Goal: Transaction & Acquisition: Purchase product/service

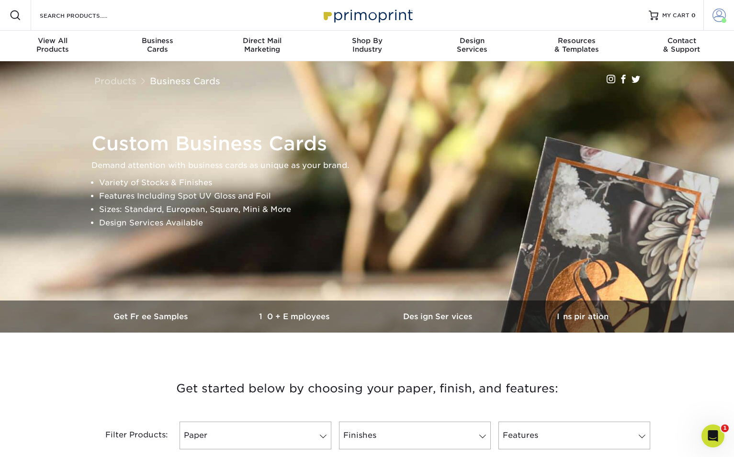
click at [717, 17] on span at bounding box center [718, 15] width 13 height 13
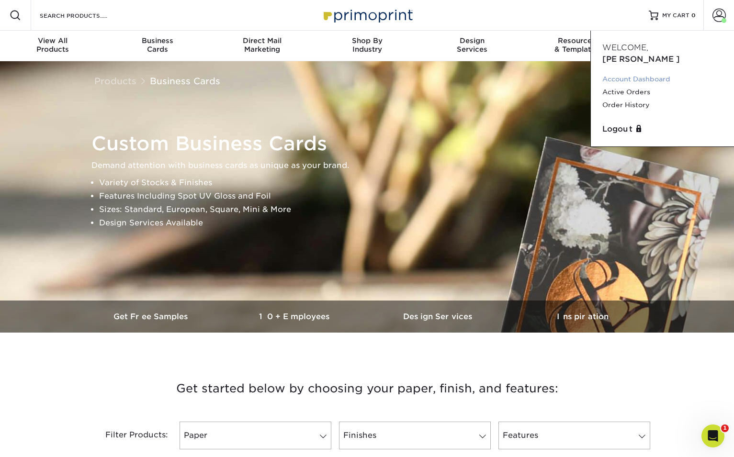
click at [658, 73] on link "Account Dashboard" at bounding box center [662, 79] width 120 height 13
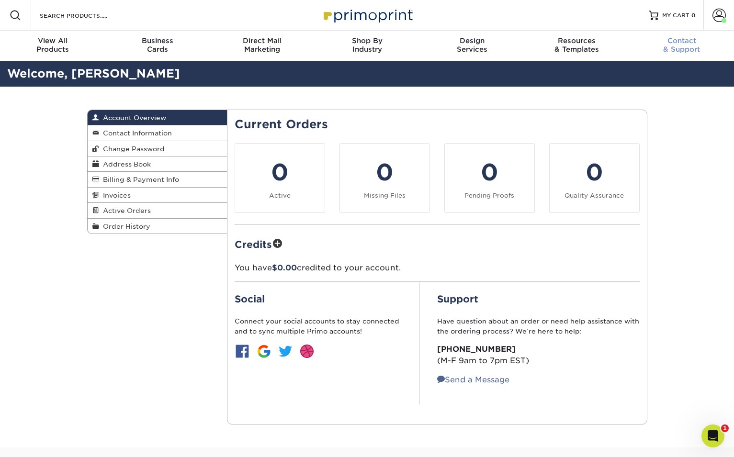
click at [679, 52] on div "Contact & Support" at bounding box center [681, 44] width 105 height 17
click at [156, 128] on link "Contact Information" at bounding box center [158, 132] width 140 height 15
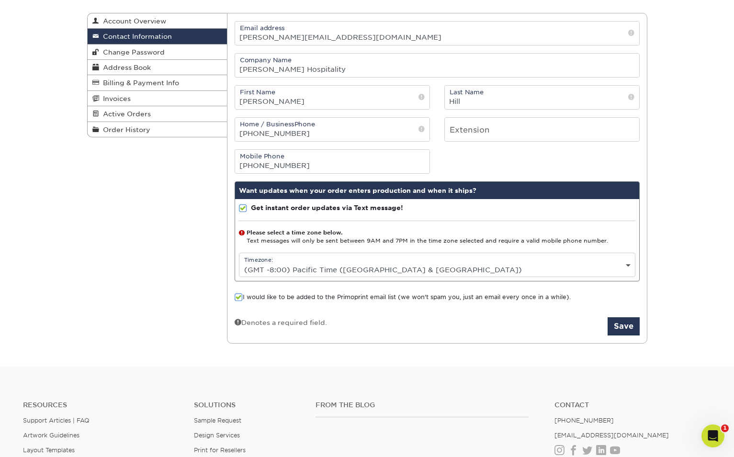
scroll to position [98, 0]
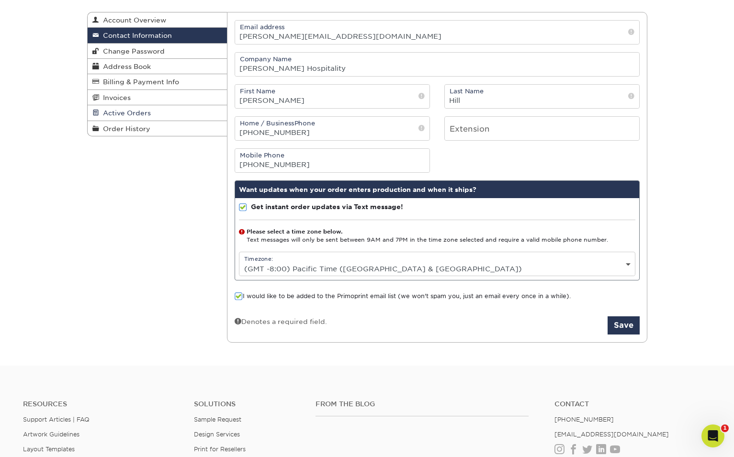
click at [129, 112] on span "Active Orders" at bounding box center [125, 113] width 52 height 8
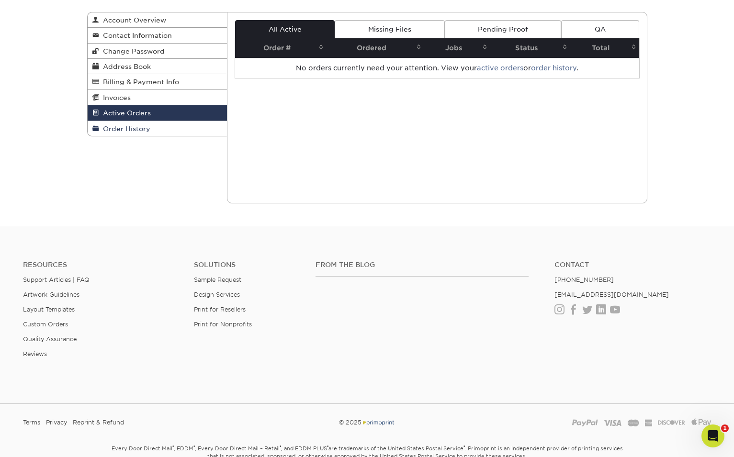
click at [133, 129] on span "Order History" at bounding box center [124, 129] width 51 height 8
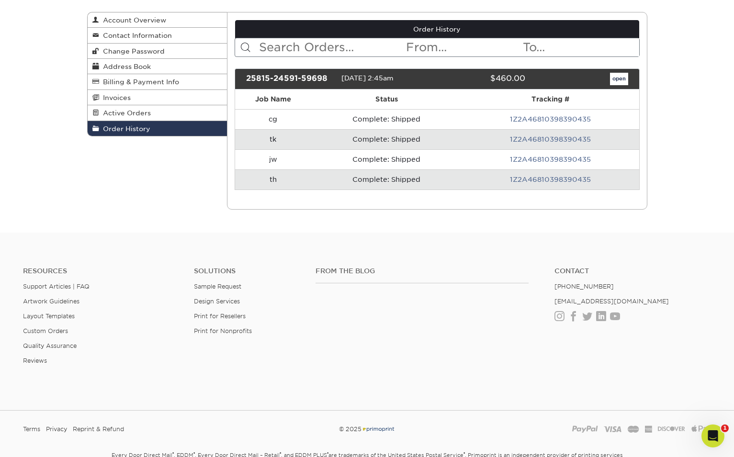
scroll to position [122, 0]
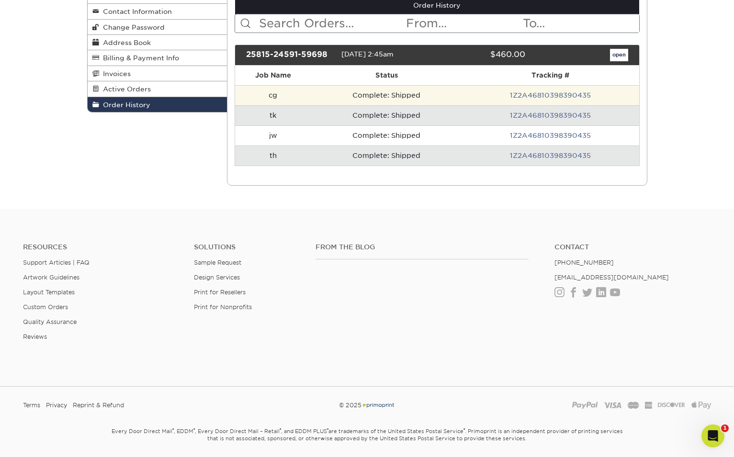
click at [446, 95] on td "Complete: Shipped" at bounding box center [386, 95] width 151 height 20
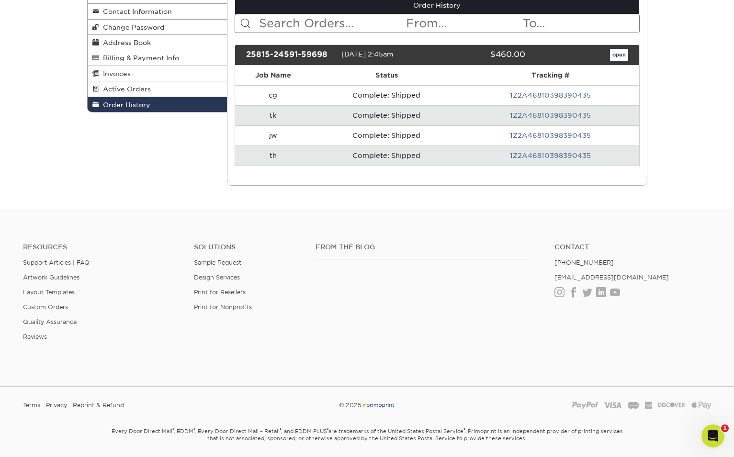
click at [521, 95] on link "1Z2A46810398390435" at bounding box center [550, 95] width 81 height 8
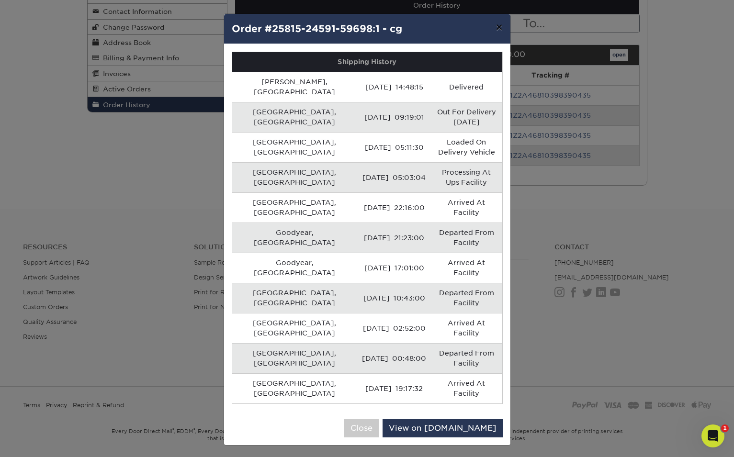
click at [500, 28] on button "×" at bounding box center [499, 27] width 22 height 27
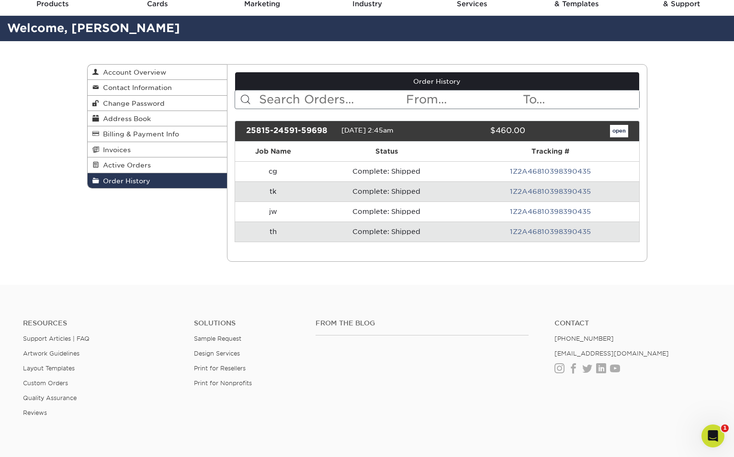
scroll to position [33, 0]
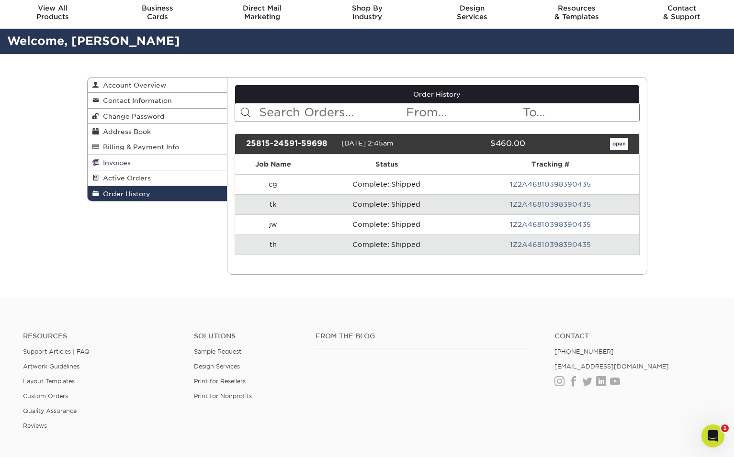
click at [161, 166] on link "Invoices" at bounding box center [158, 162] width 140 height 15
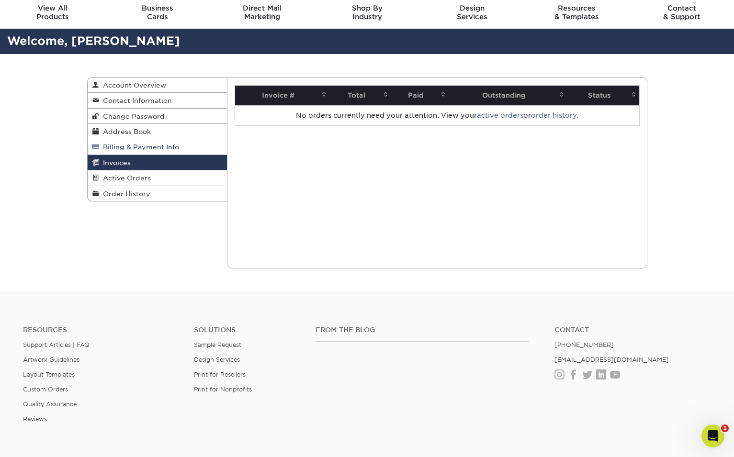
click at [160, 148] on span "Billing & Payment Info" at bounding box center [139, 147] width 80 height 8
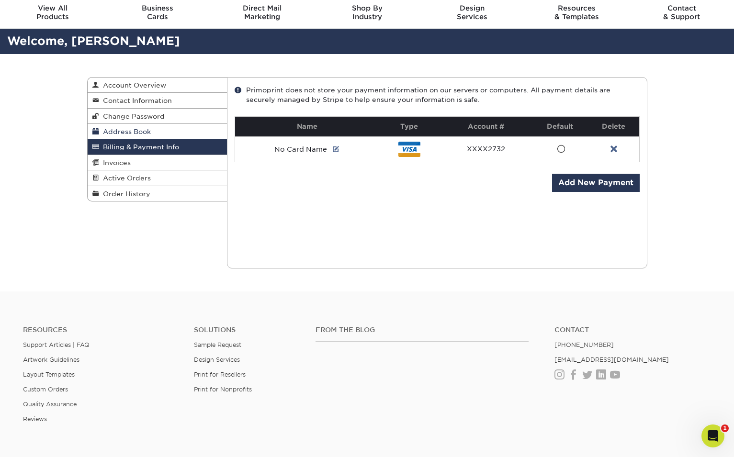
click at [163, 136] on link "Address Book" at bounding box center [158, 131] width 140 height 15
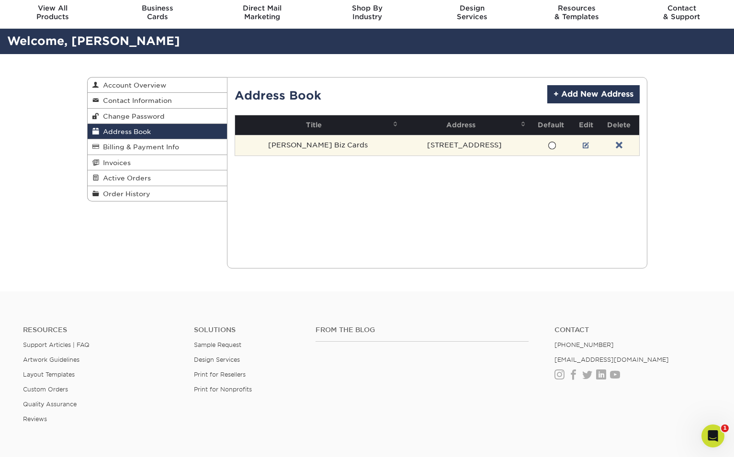
click at [283, 147] on td "[PERSON_NAME] Biz Cards" at bounding box center [318, 145] width 166 height 21
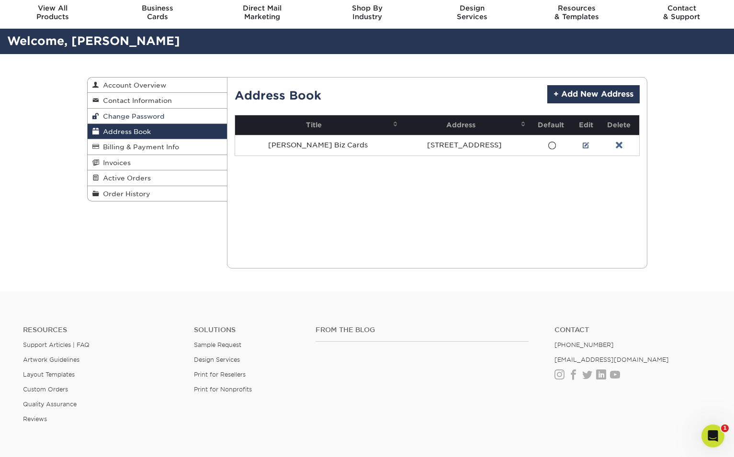
click at [133, 114] on span "Change Password" at bounding box center [132, 116] width 66 height 8
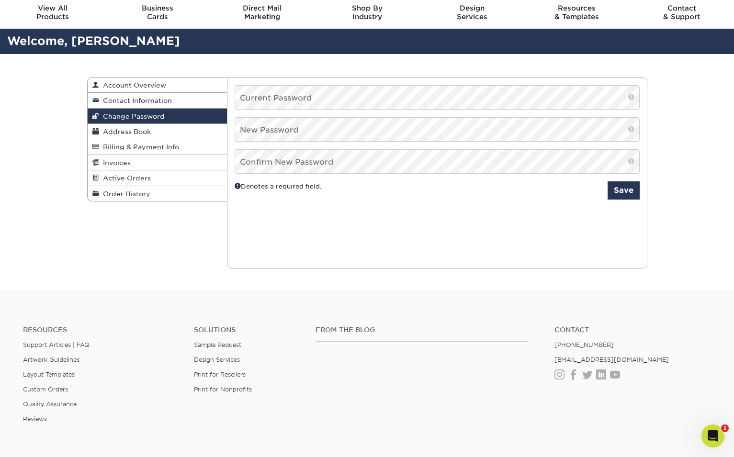
click at [137, 99] on span "Contact Information" at bounding box center [135, 101] width 73 height 8
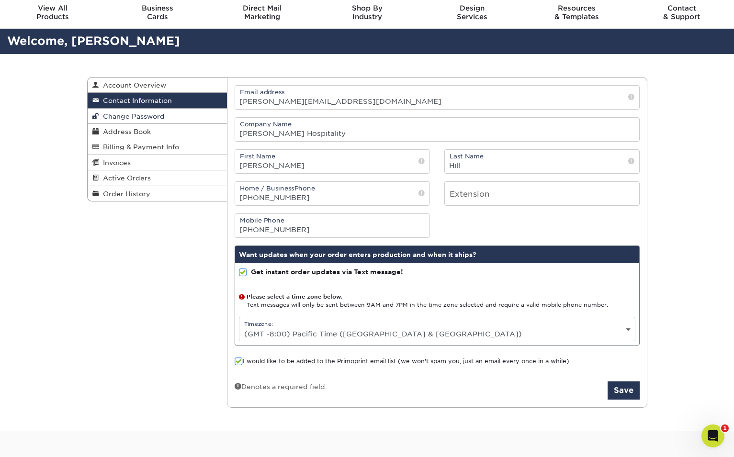
click at [139, 114] on span "Change Password" at bounding box center [132, 116] width 66 height 8
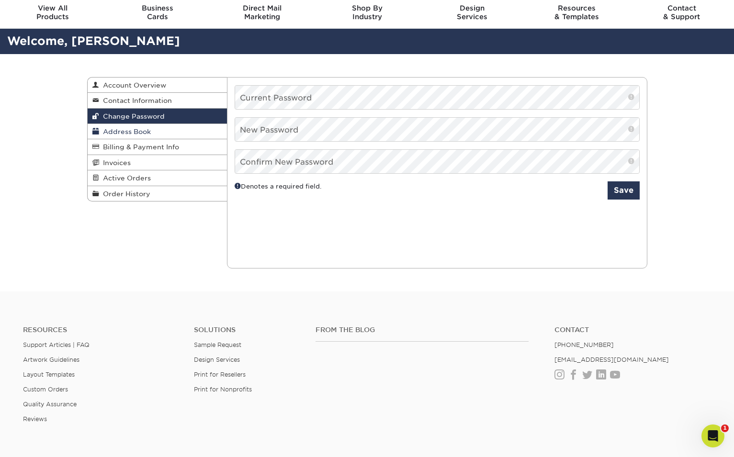
click at [137, 131] on span "Address Book" at bounding box center [125, 132] width 52 height 8
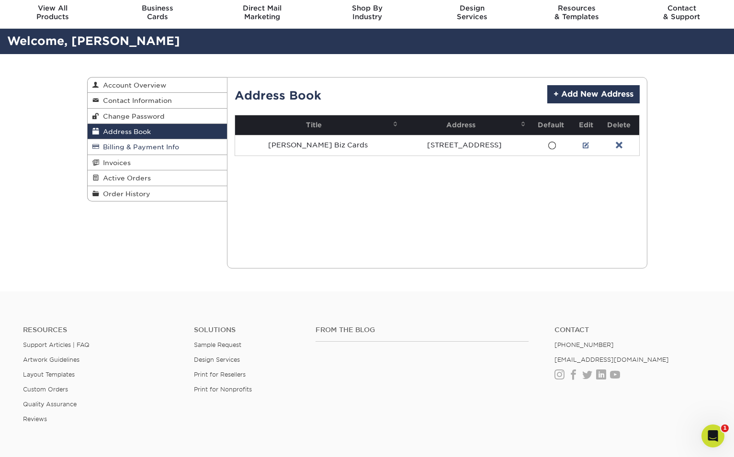
click at [139, 149] on span "Billing & Payment Info" at bounding box center [139, 147] width 80 height 8
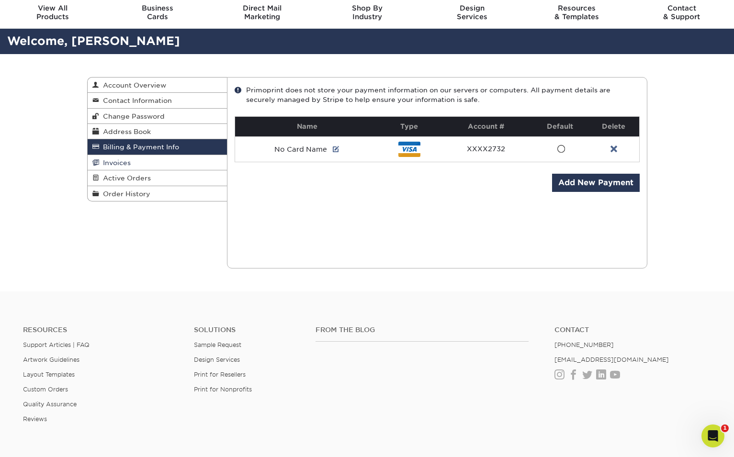
click at [142, 164] on link "Invoices" at bounding box center [158, 162] width 140 height 15
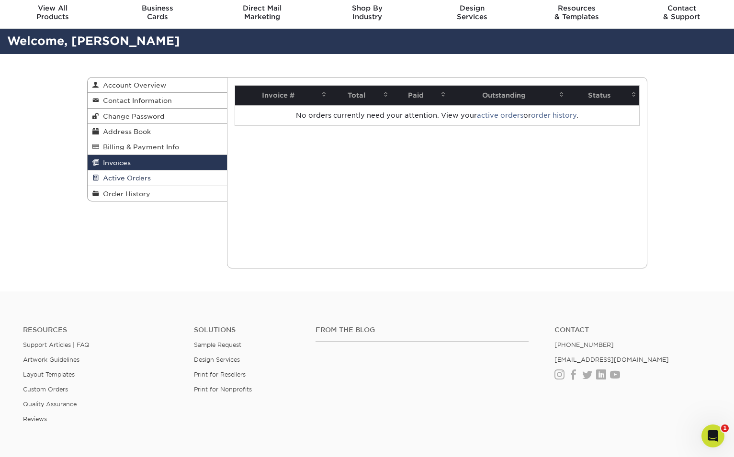
click at [142, 177] on span "Active Orders" at bounding box center [125, 178] width 52 height 8
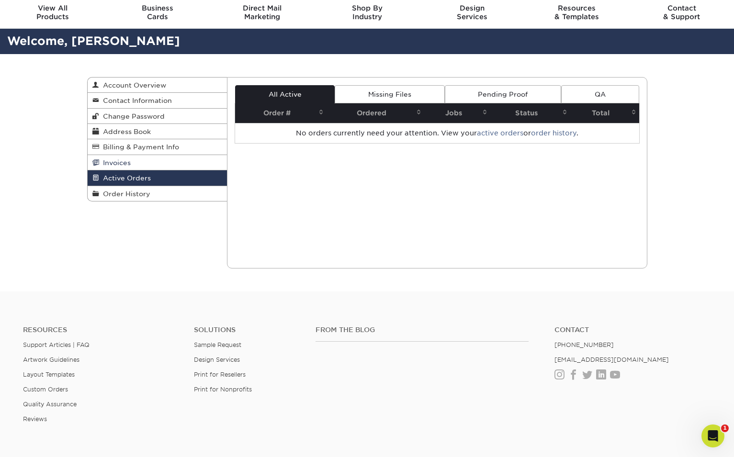
click at [143, 159] on link "Invoices" at bounding box center [158, 162] width 140 height 15
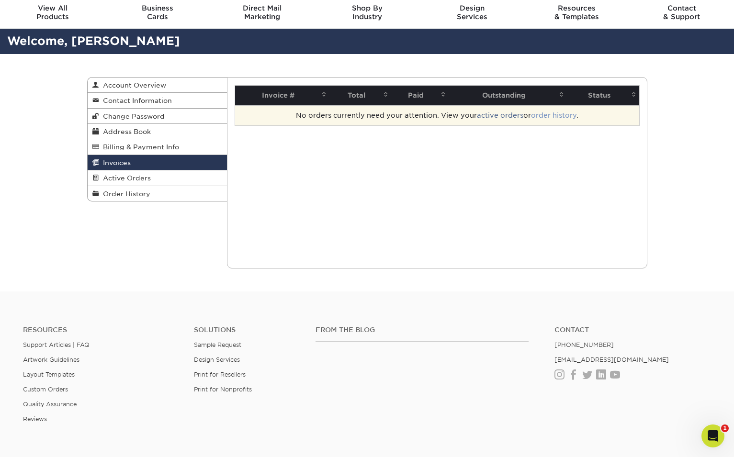
click at [557, 115] on link "order history" at bounding box center [553, 116] width 45 height 8
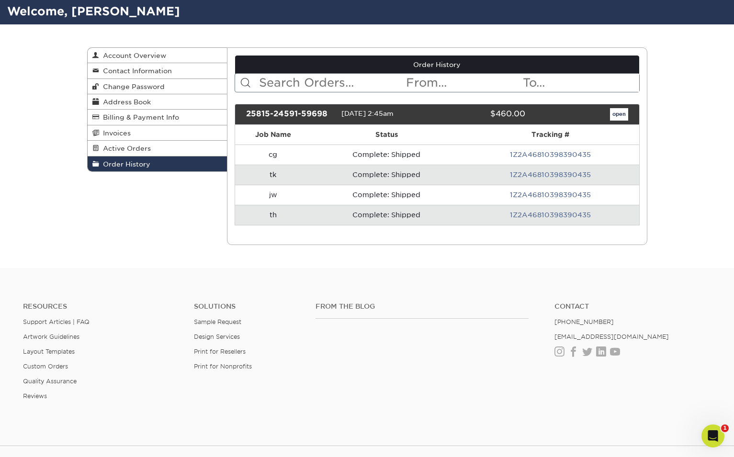
scroll to position [63, 0]
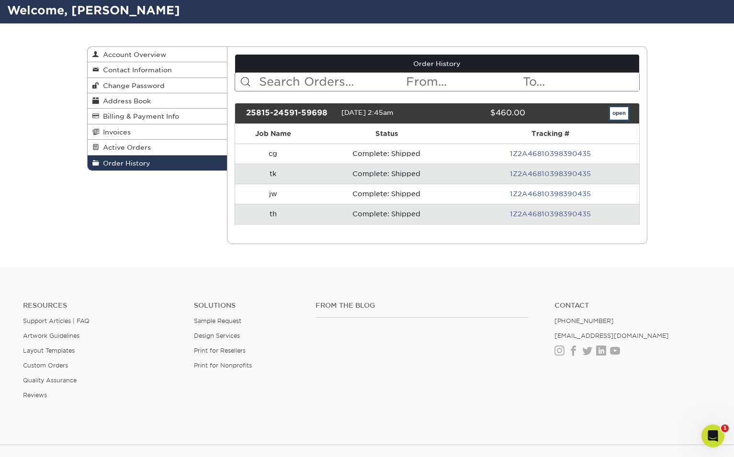
click at [623, 112] on link "open" at bounding box center [619, 113] width 18 height 12
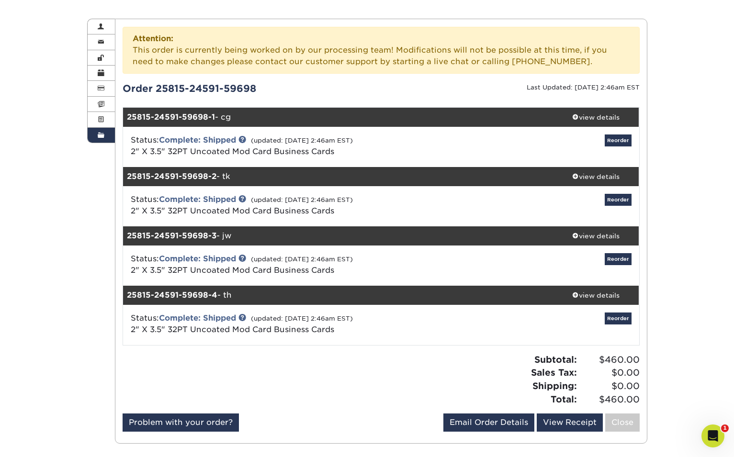
scroll to position [96, 0]
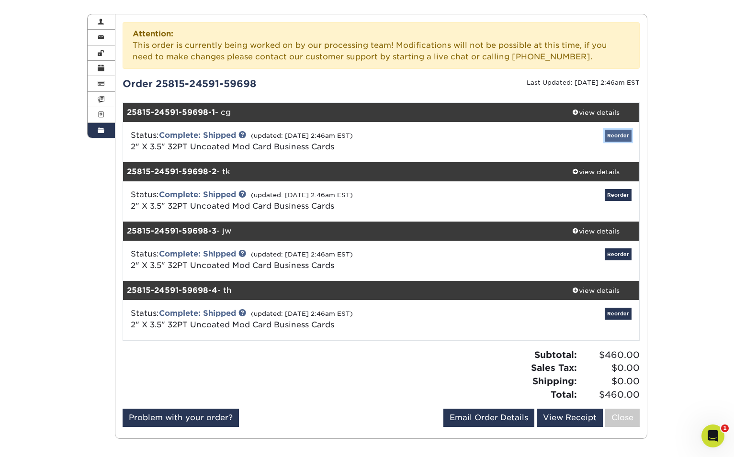
click at [625, 134] on link "Reorder" at bounding box center [617, 136] width 27 height 12
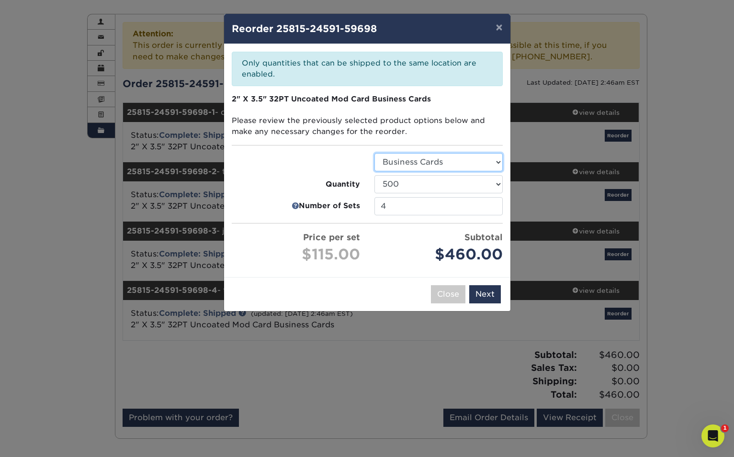
click at [497, 163] on select "Select Option Business Cards" at bounding box center [438, 162] width 128 height 18
click at [374, 153] on select "Select Option Business Cards" at bounding box center [438, 162] width 128 height 18
click at [491, 181] on select "500 1000" at bounding box center [438, 184] width 128 height 18
click at [374, 175] on select "500 1000" at bounding box center [438, 184] width 128 height 18
click at [492, 207] on input "3" at bounding box center [438, 206] width 128 height 18
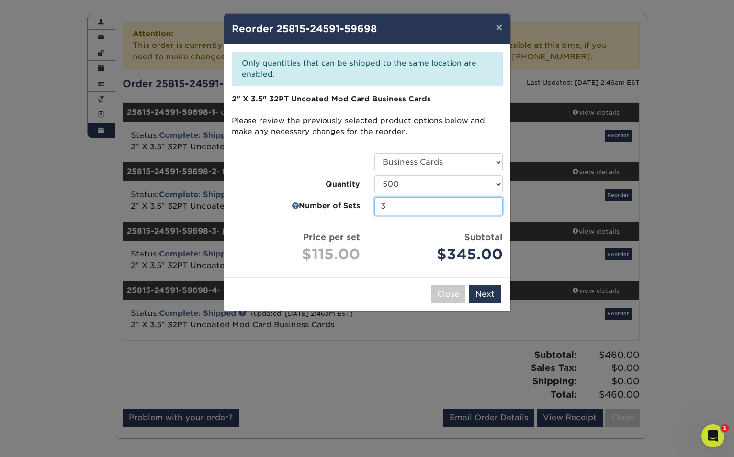
click at [494, 211] on input "3" at bounding box center [438, 206] width 128 height 18
click at [494, 211] on input "2" at bounding box center [438, 206] width 128 height 18
type input "1"
click at [494, 211] on input "1" at bounding box center [438, 206] width 128 height 18
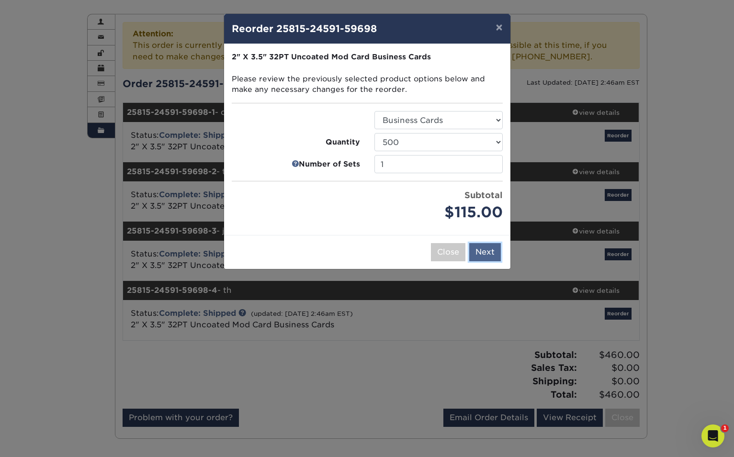
click at [487, 253] on button "Next" at bounding box center [485, 252] width 32 height 18
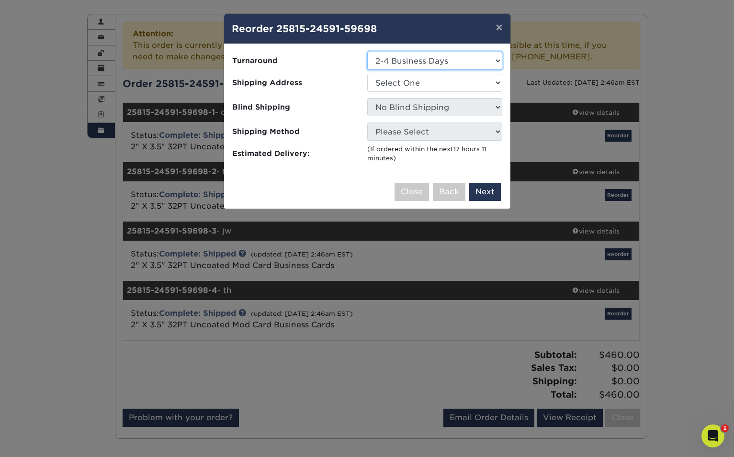
click at [488, 59] on select "Select One 2-4 Business Days" at bounding box center [434, 61] width 135 height 18
click at [367, 52] on select "Select One 2-4 Business Days" at bounding box center [434, 61] width 135 height 18
click at [494, 84] on select "Select One [PERSON_NAME] Biz Cards" at bounding box center [434, 83] width 135 height 18
select select "285098"
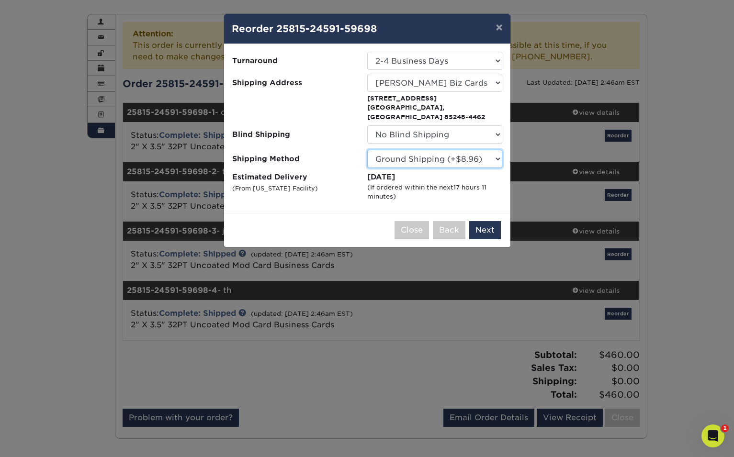
click at [494, 152] on select "Please Select Ground Shipping (+$8.96) 3 Day Shipping Service (+$20.29) 2 Day A…" at bounding box center [434, 159] width 135 height 18
click at [367, 150] on select "Please Select Ground Shipping (+$8.96) 3 Day Shipping Service (+$20.29) 2 Day A…" at bounding box center [434, 159] width 135 height 18
click at [481, 221] on button "Next" at bounding box center [485, 230] width 32 height 18
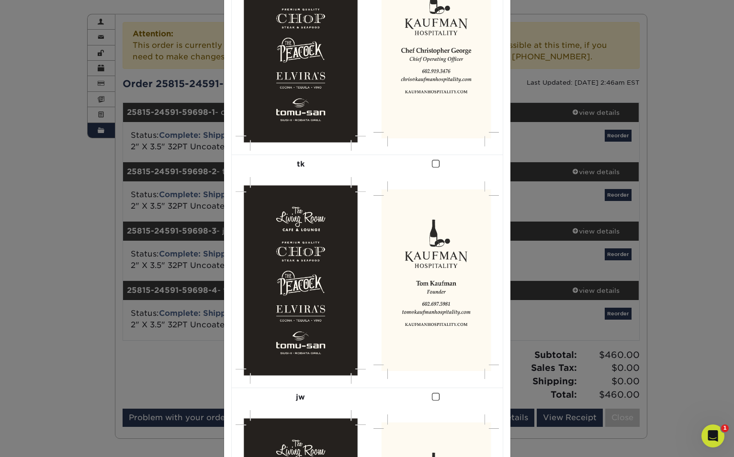
scroll to position [0, 0]
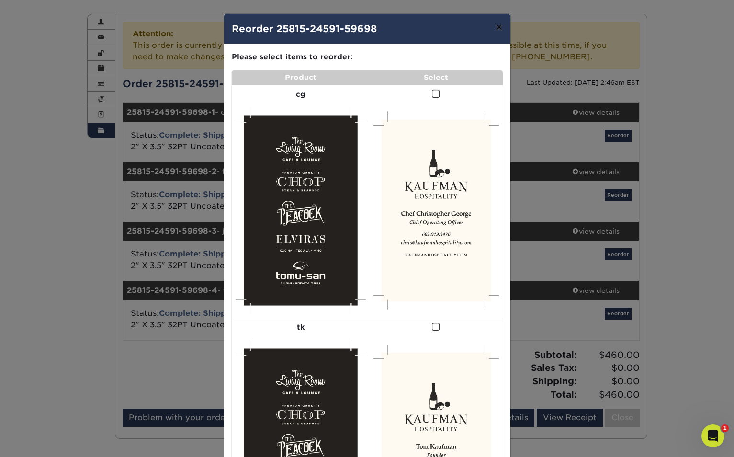
click at [500, 28] on button "×" at bounding box center [499, 27] width 22 height 27
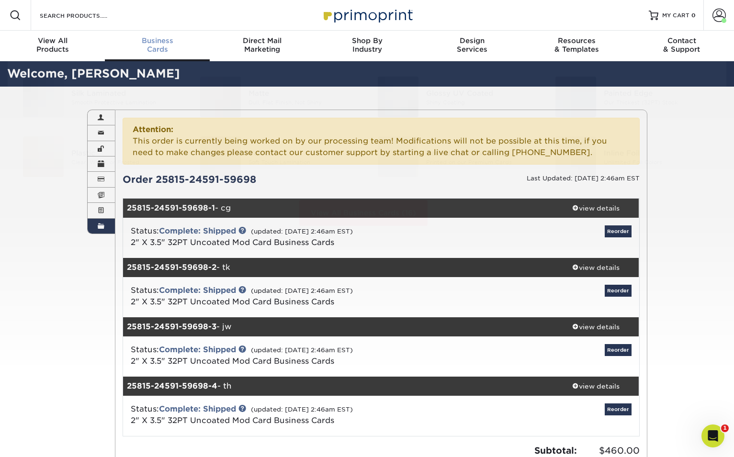
click at [171, 46] on div "Business Cards" at bounding box center [157, 44] width 105 height 17
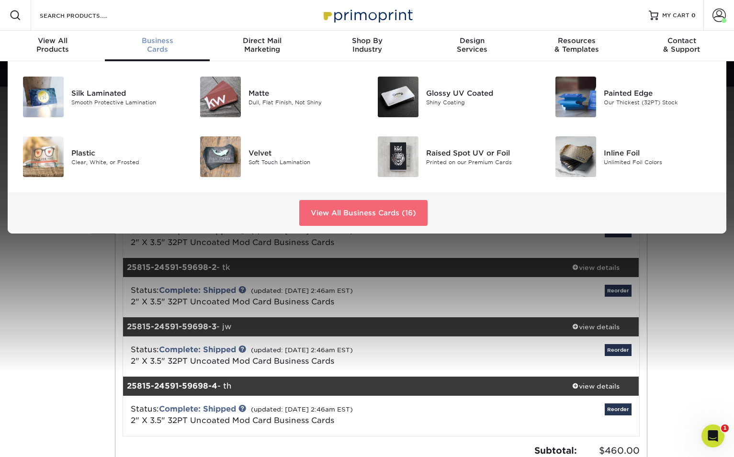
click at [346, 213] on link "View All Business Cards (16)" at bounding box center [363, 213] width 128 height 26
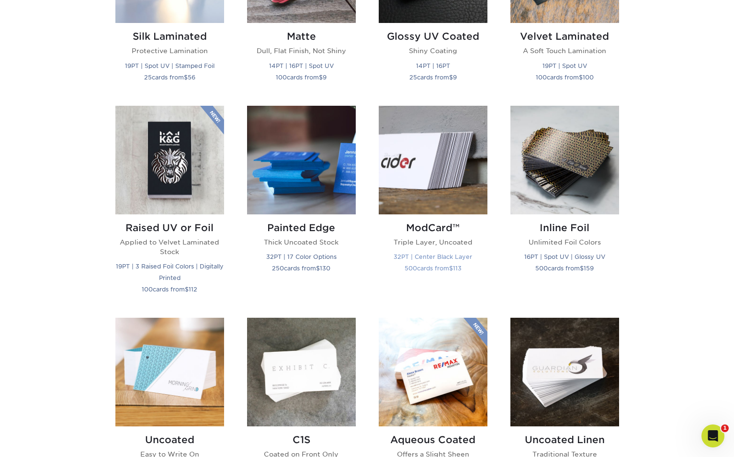
click at [448, 225] on h2 "ModCard™" at bounding box center [433, 227] width 109 height 11
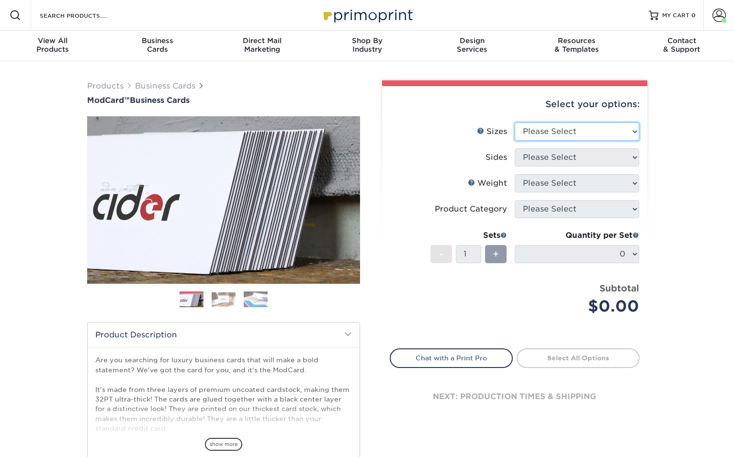
click at [581, 136] on select "Please Select 1.5" x 3.5" - Mini 1.75" x 3.5" - Mini 2" x 2" - Square 2" x 3" -…" at bounding box center [576, 132] width 124 height 18
select select "2.00x3.50"
click at [514, 123] on select "Please Select 1.5" x 3.5" - Mini 1.75" x 3.5" - Mini 2" x 2" - Square 2" x 3" -…" at bounding box center [576, 132] width 124 height 18
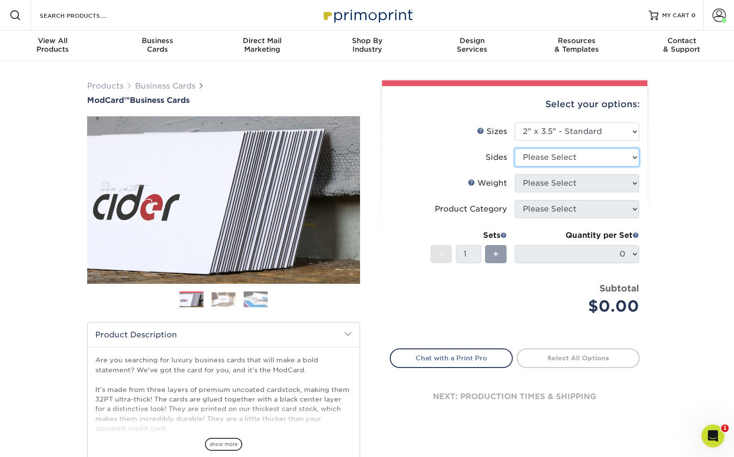
click at [571, 160] on select "Please Select Print Both Sides Print Front Only" at bounding box center [576, 157] width 124 height 18
select select "13abbda7-1d64-4f25-8bb2-c179b224825d"
click at [514, 148] on select "Please Select Print Both Sides Print Front Only" at bounding box center [576, 157] width 124 height 18
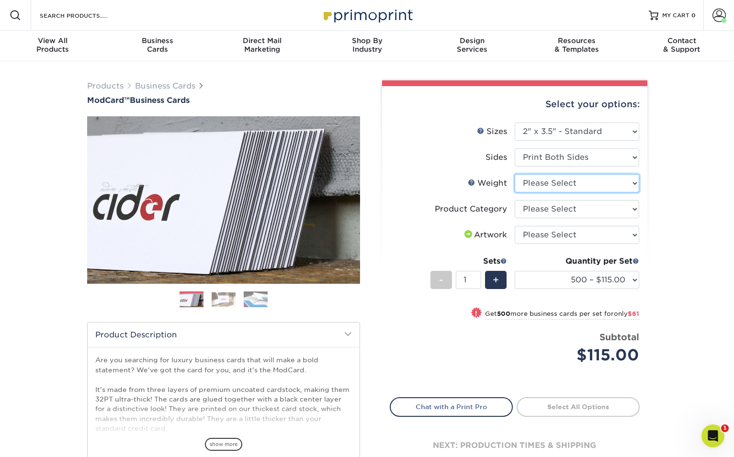
click at [572, 184] on select "Please Select 32PTUCBLK" at bounding box center [576, 183] width 124 height 18
select select "32PTUCBLK"
click at [514, 174] on select "Please Select 32PTUCBLK" at bounding box center [576, 183] width 124 height 18
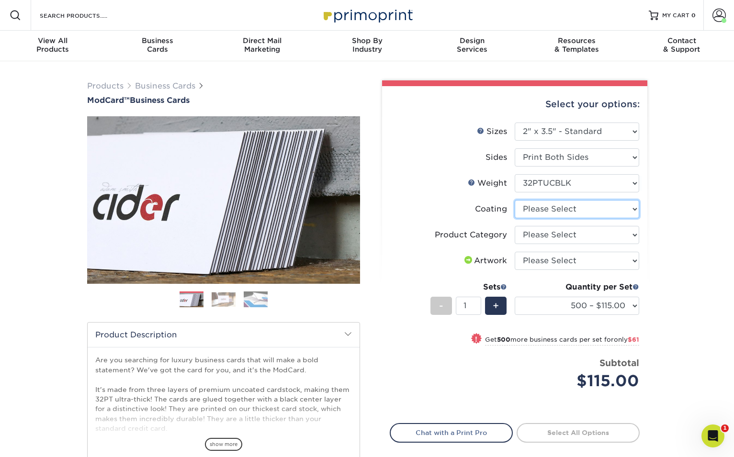
click at [574, 209] on select at bounding box center [576, 209] width 124 height 18
select select "3e7618de-abca-4bda-9f97-8b9129e913d8"
click at [514, 200] on select at bounding box center [576, 209] width 124 height 18
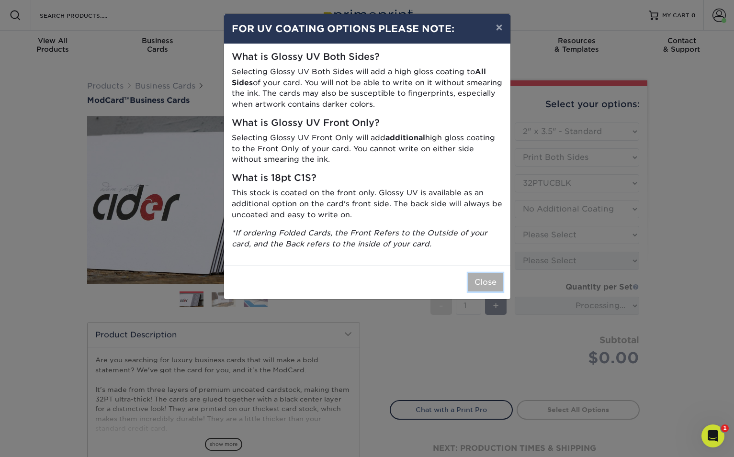
click at [481, 287] on button "Close" at bounding box center [485, 282] width 34 height 18
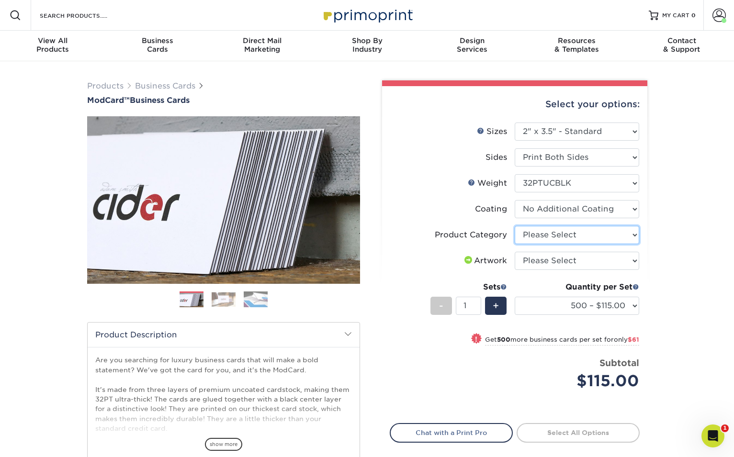
click at [581, 239] on select "Please Select Business Cards" at bounding box center [576, 235] width 124 height 18
select select "3b5148f1-0588-4f88-a218-97bcfdce65c1"
click at [514, 226] on select "Please Select Business Cards" at bounding box center [576, 235] width 124 height 18
click at [590, 261] on select "Please Select I will upload files I need a design - $100" at bounding box center [576, 261] width 124 height 18
select select "upload"
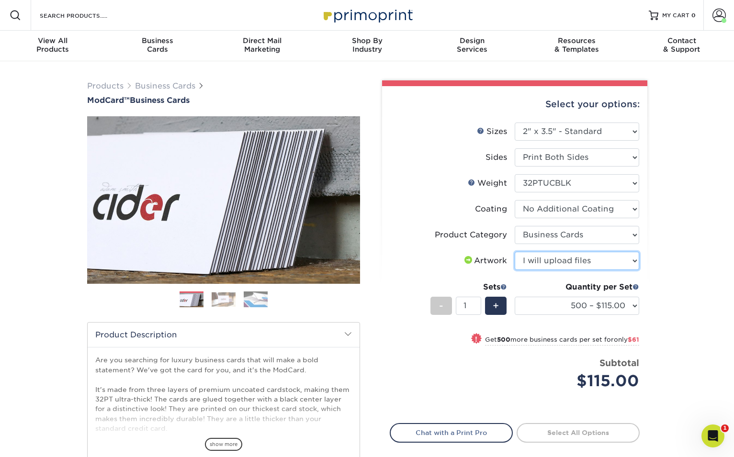
click at [514, 252] on select "Please Select I will upload files I need a design - $100" at bounding box center [576, 261] width 124 height 18
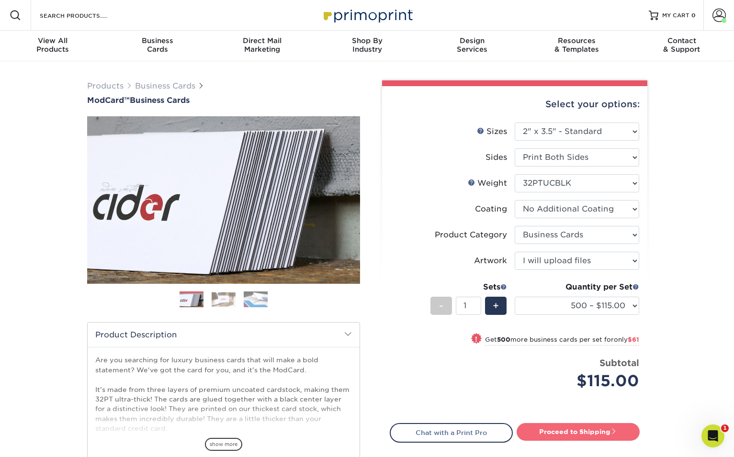
click at [573, 432] on link "Proceed to Shipping" at bounding box center [577, 431] width 123 height 17
type input "Set 1"
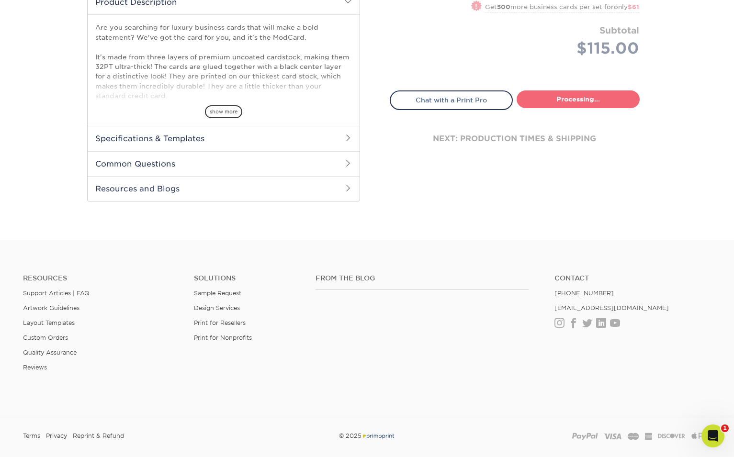
select select "5f593cd4-e965-446d-a983-0d73bfd06503"
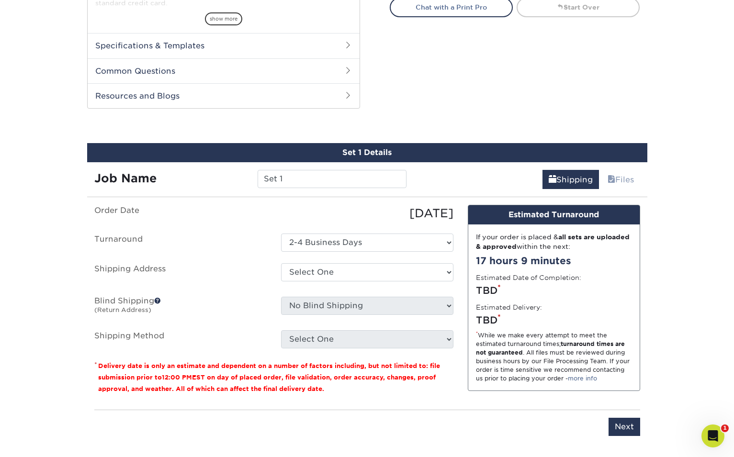
scroll to position [487, 0]
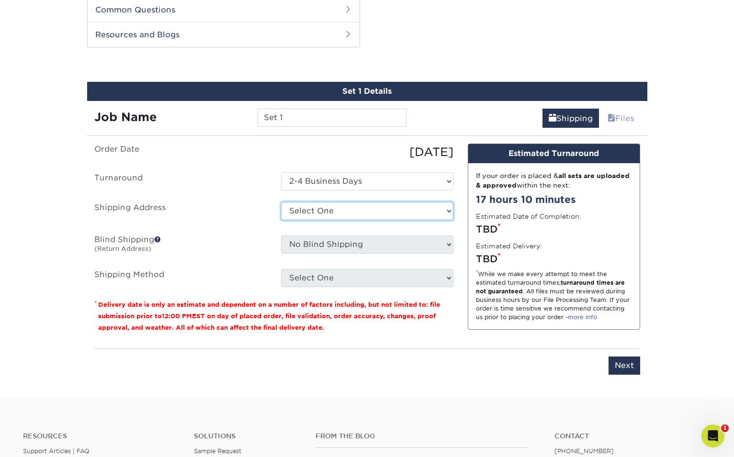
click at [444, 211] on select "Select One Kaufman Biz Cards + Add New Address" at bounding box center [367, 211] width 172 height 18
select select "285098"
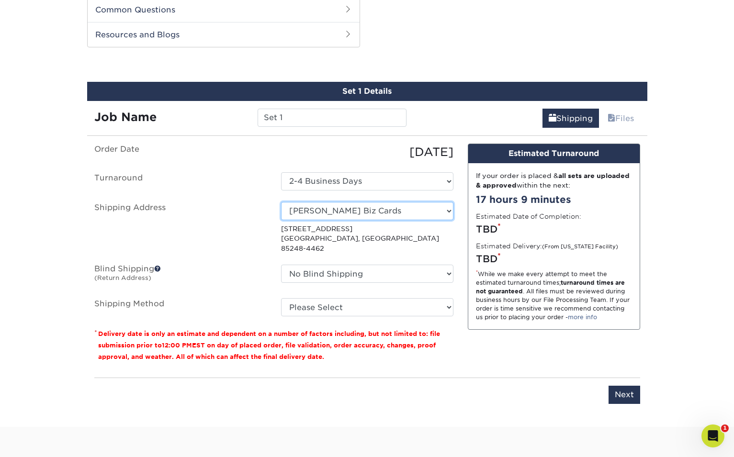
click at [446, 207] on select "Select One Kaufman Biz Cards + Add New Address" at bounding box center [367, 211] width 172 height 18
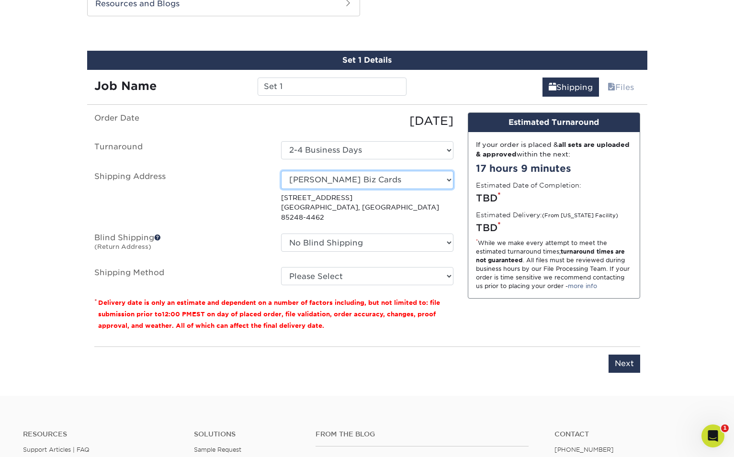
scroll to position [534, 0]
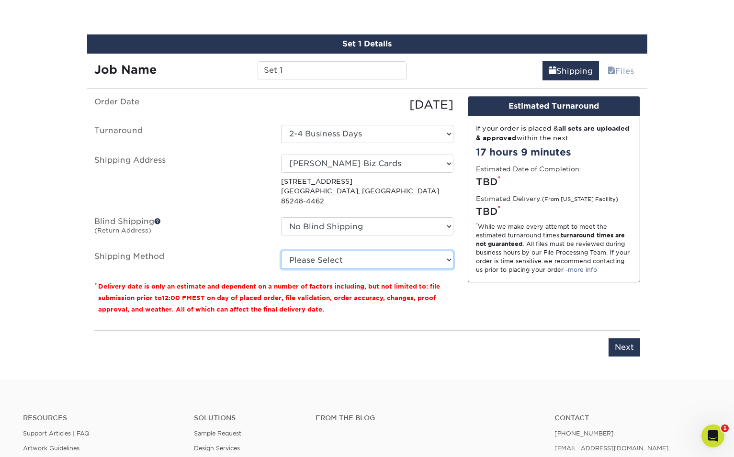
click at [448, 251] on select "Please Select Ground Shipping (+$8.96) 3 Day Shipping Service (+$20.29) 2 Day A…" at bounding box center [367, 260] width 172 height 18
select select "03"
click at [281, 251] on select "Please Select Ground Shipping (+$8.96) 3 Day Shipping Service (+$20.29) 2 Day A…" at bounding box center [367, 260] width 172 height 18
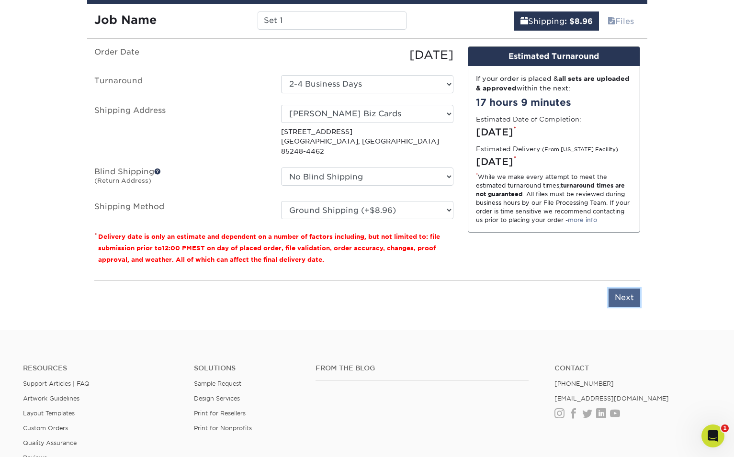
click at [634, 289] on input "Next" at bounding box center [624, 298] width 32 height 18
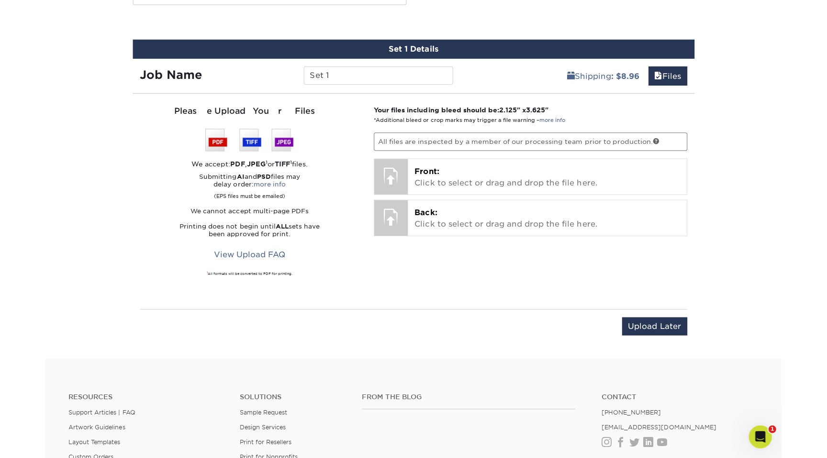
scroll to position [525, 0]
